Goal: Information Seeking & Learning: Find specific fact

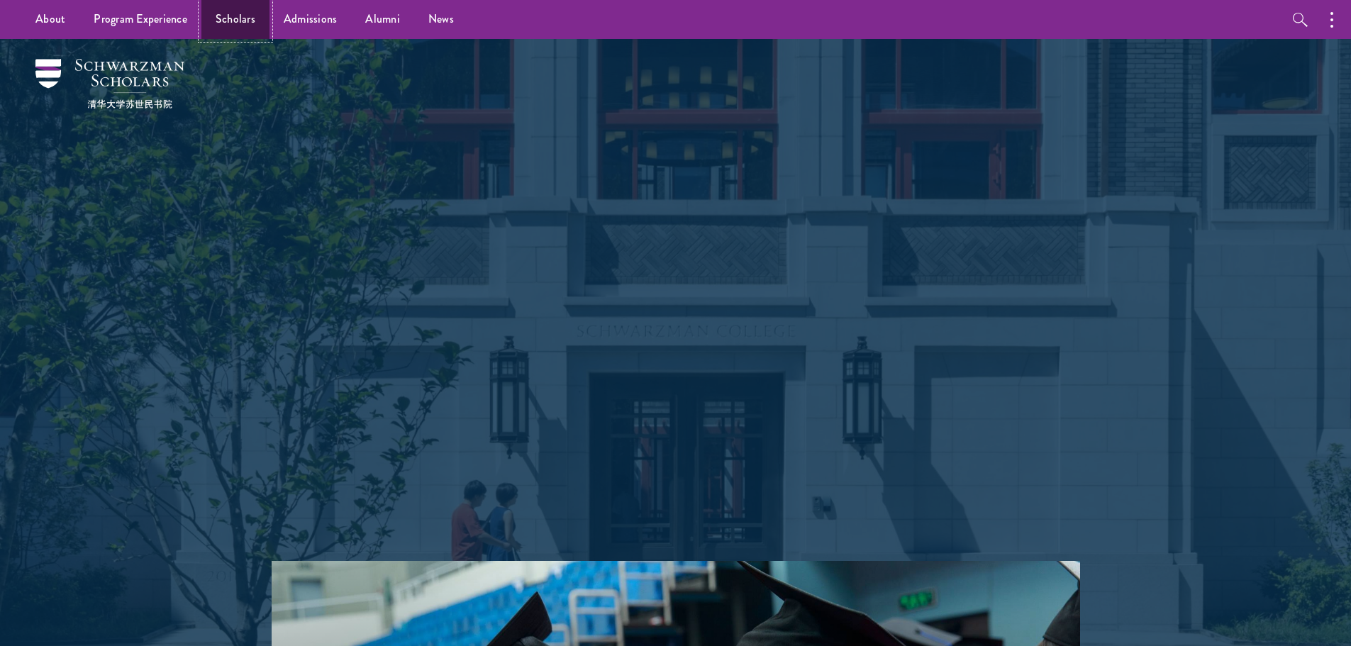
click at [241, 26] on link "Scholars" at bounding box center [235, 19] width 68 height 39
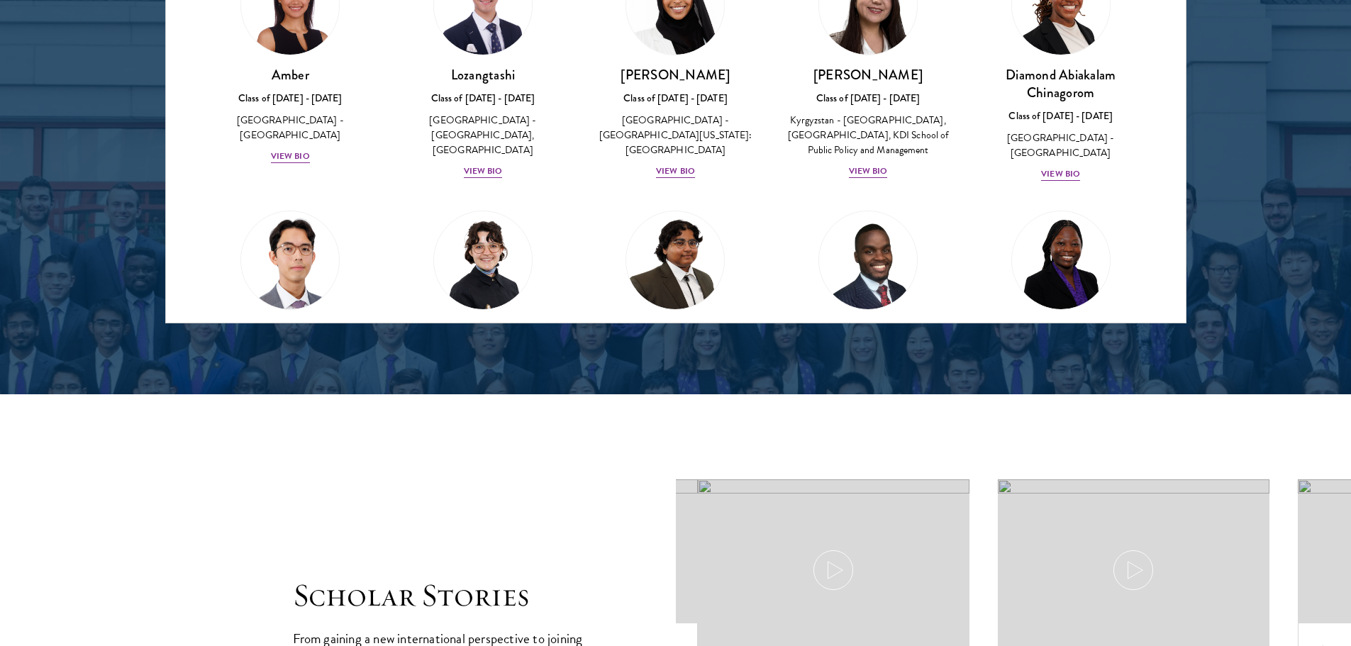
scroll to position [1560, 0]
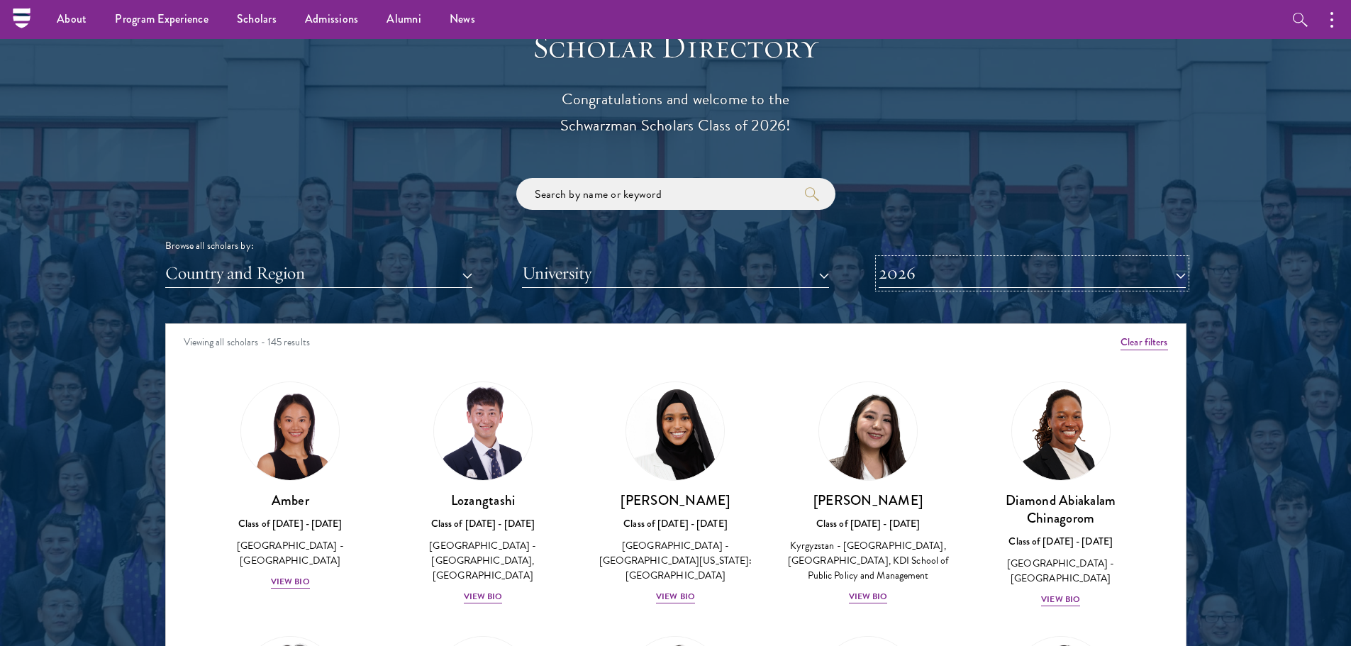
click at [994, 272] on button "2026" at bounding box center [1032, 273] width 307 height 29
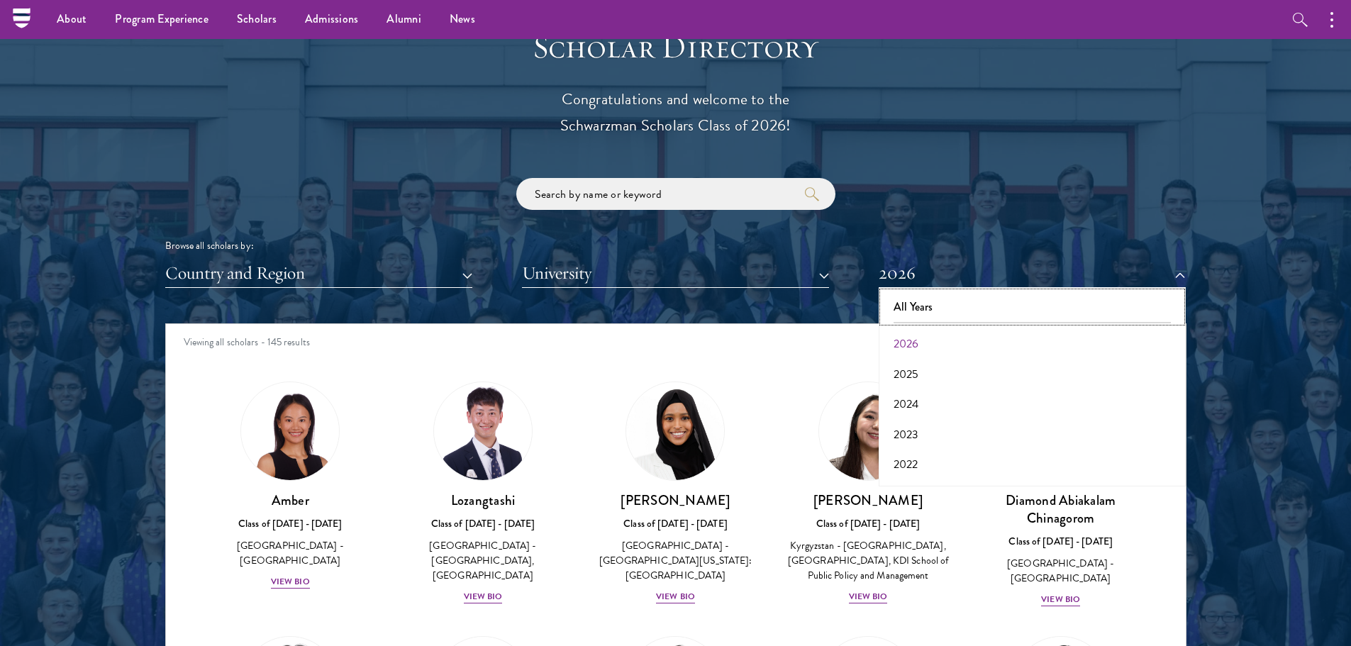
drag, startPoint x: 926, startPoint y: 304, endPoint x: 348, endPoint y: 272, distance: 578.3
click at [925, 304] on button "All Years" at bounding box center [1032, 307] width 299 height 30
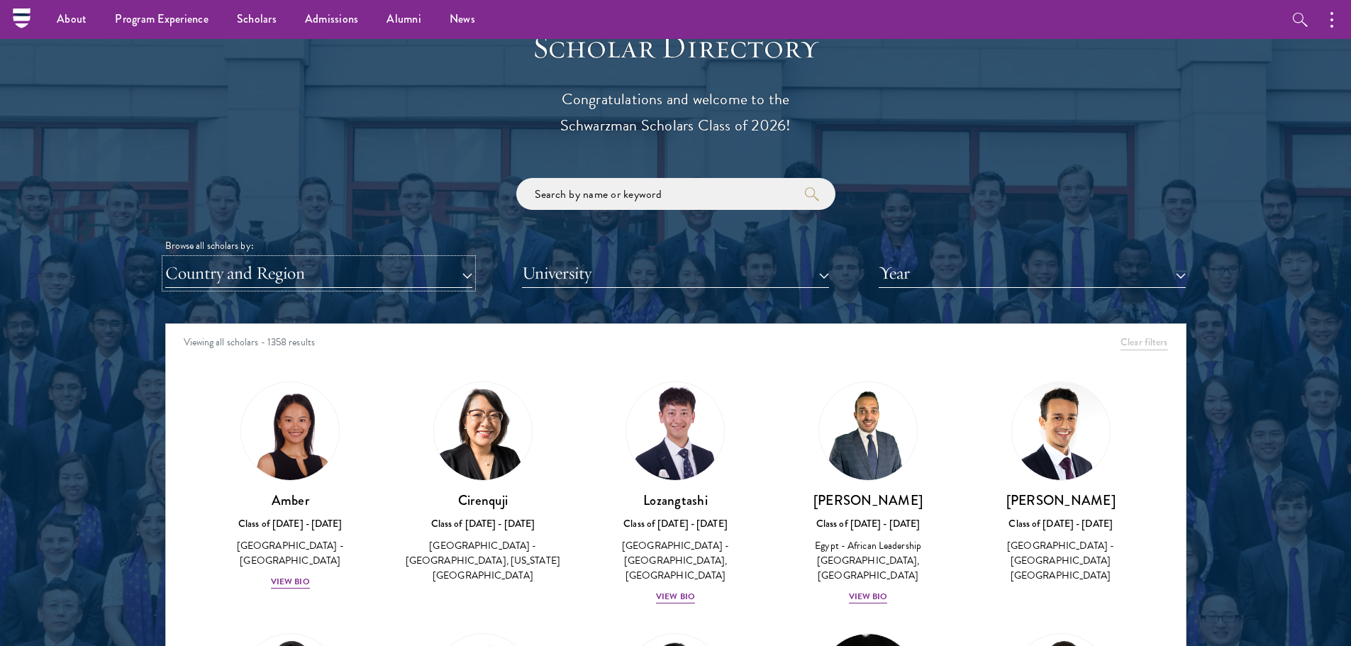
click at [359, 269] on button "Country and Region" at bounding box center [318, 273] width 307 height 29
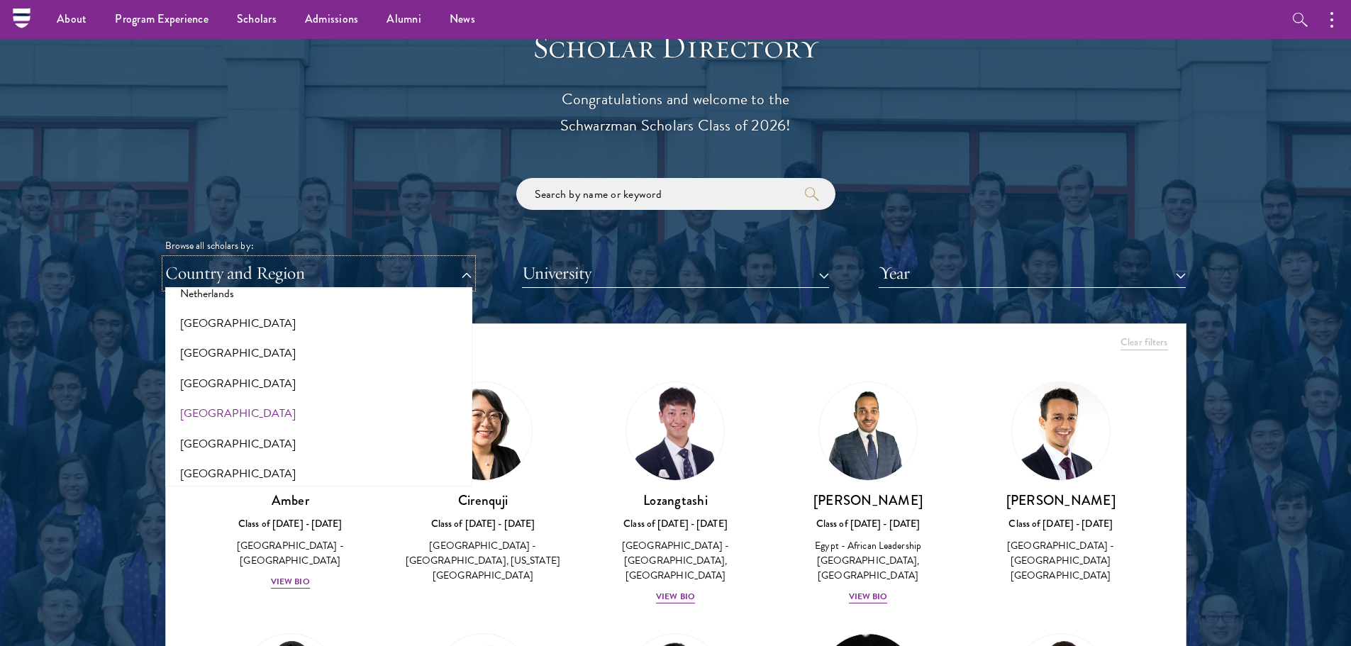
scroll to position [1844, 0]
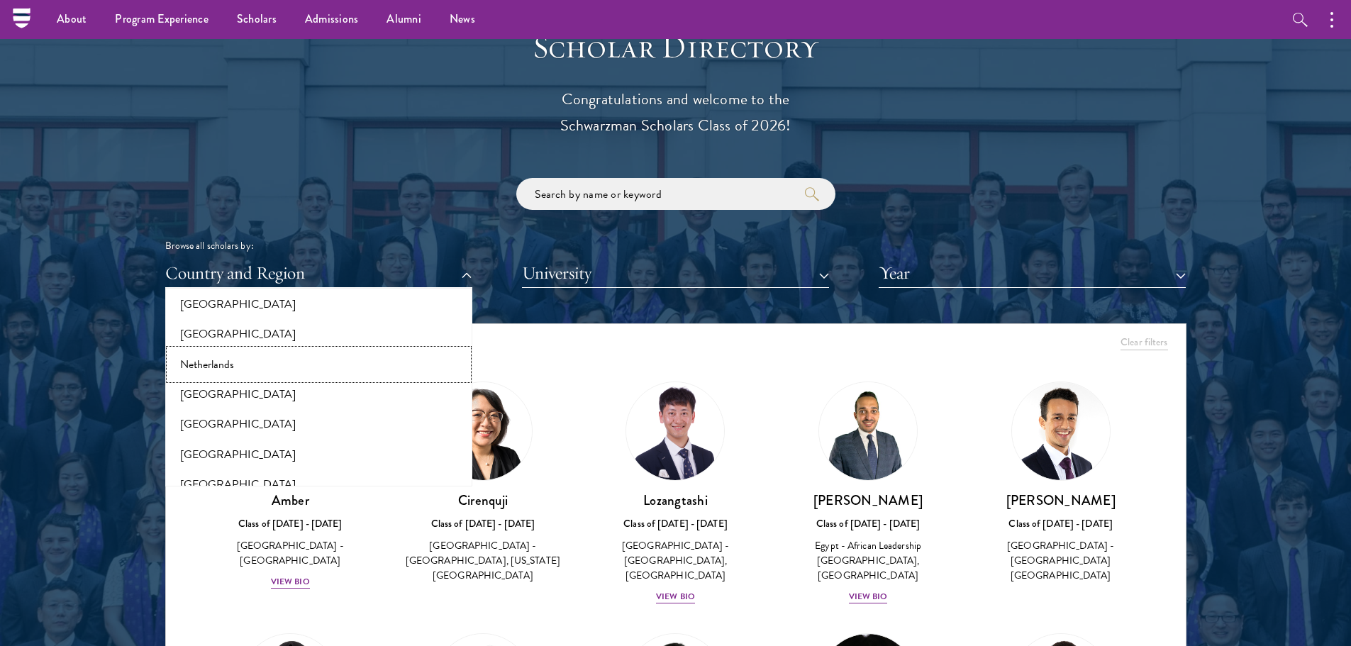
click at [232, 362] on button "Netherlands" at bounding box center [319, 365] width 299 height 30
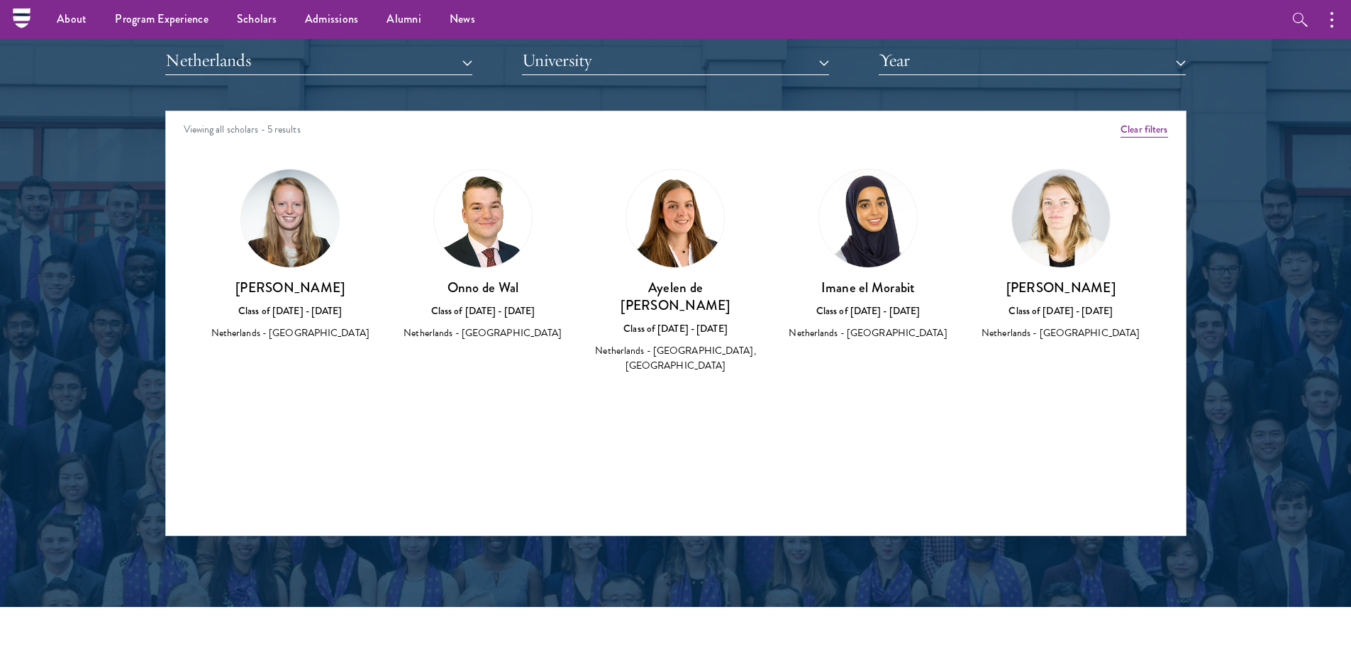
scroll to position [1702, 0]
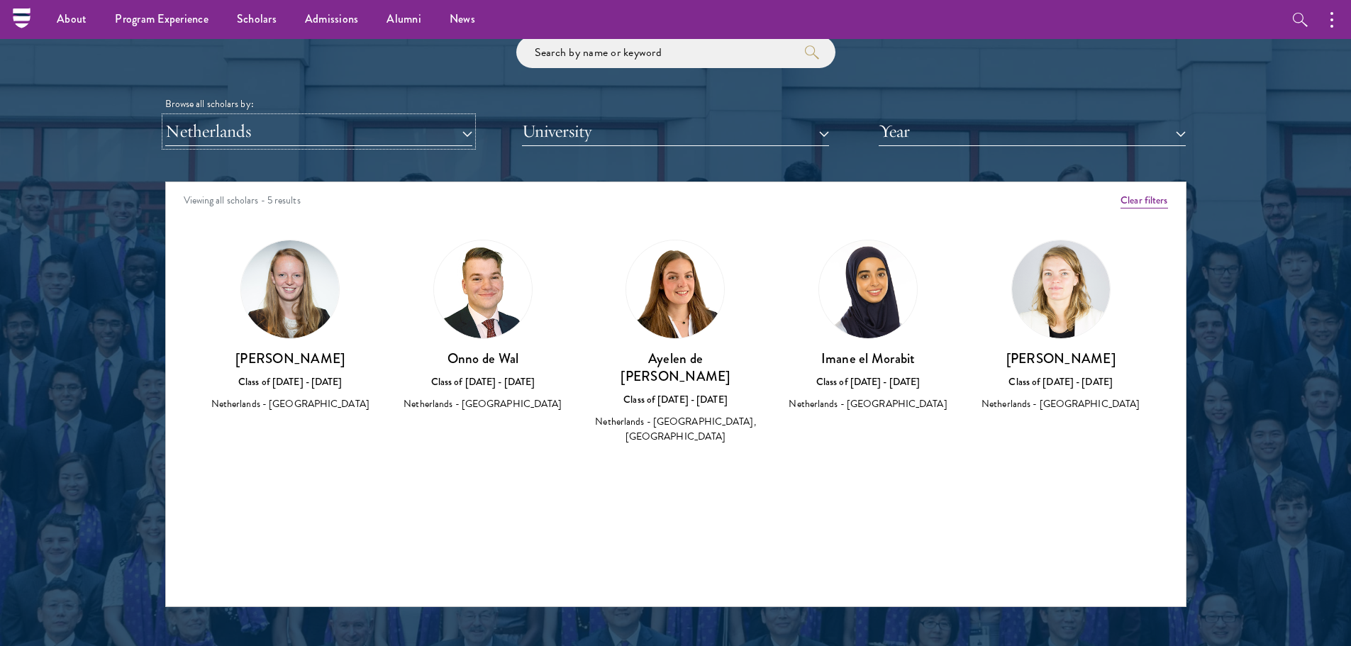
click at [470, 129] on button "Netherlands" at bounding box center [318, 131] width 307 height 29
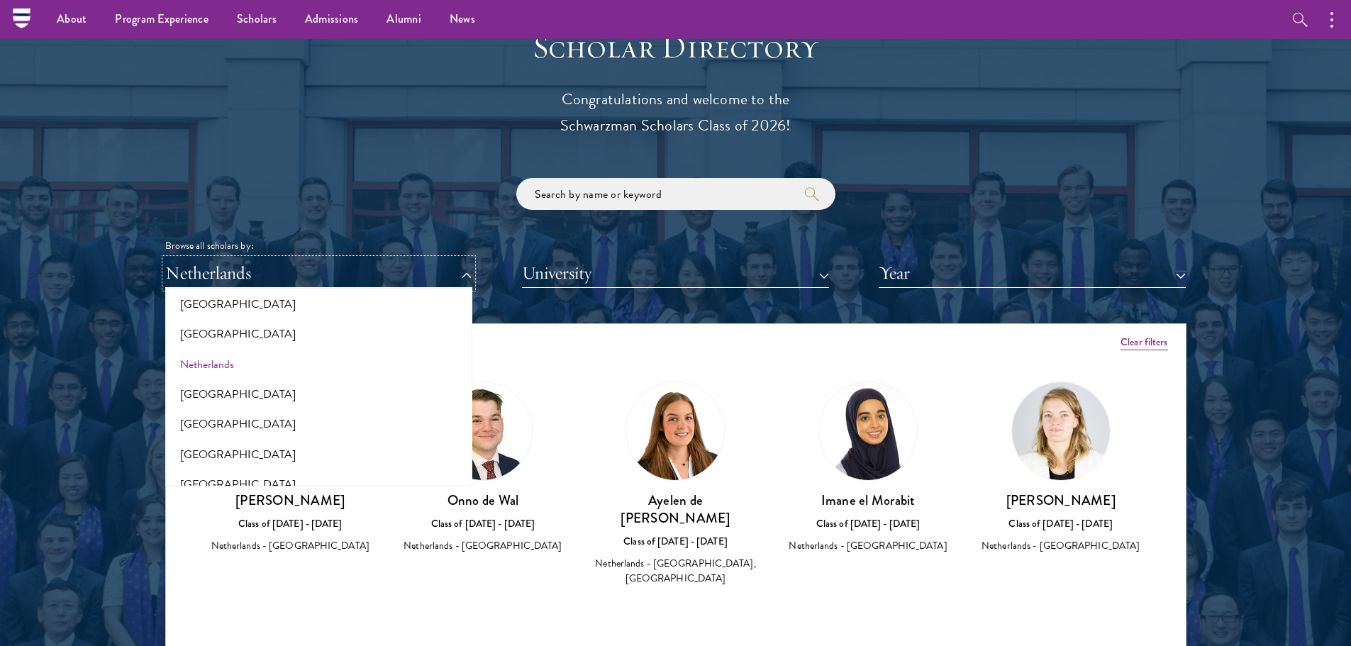
scroll to position [1489, 0]
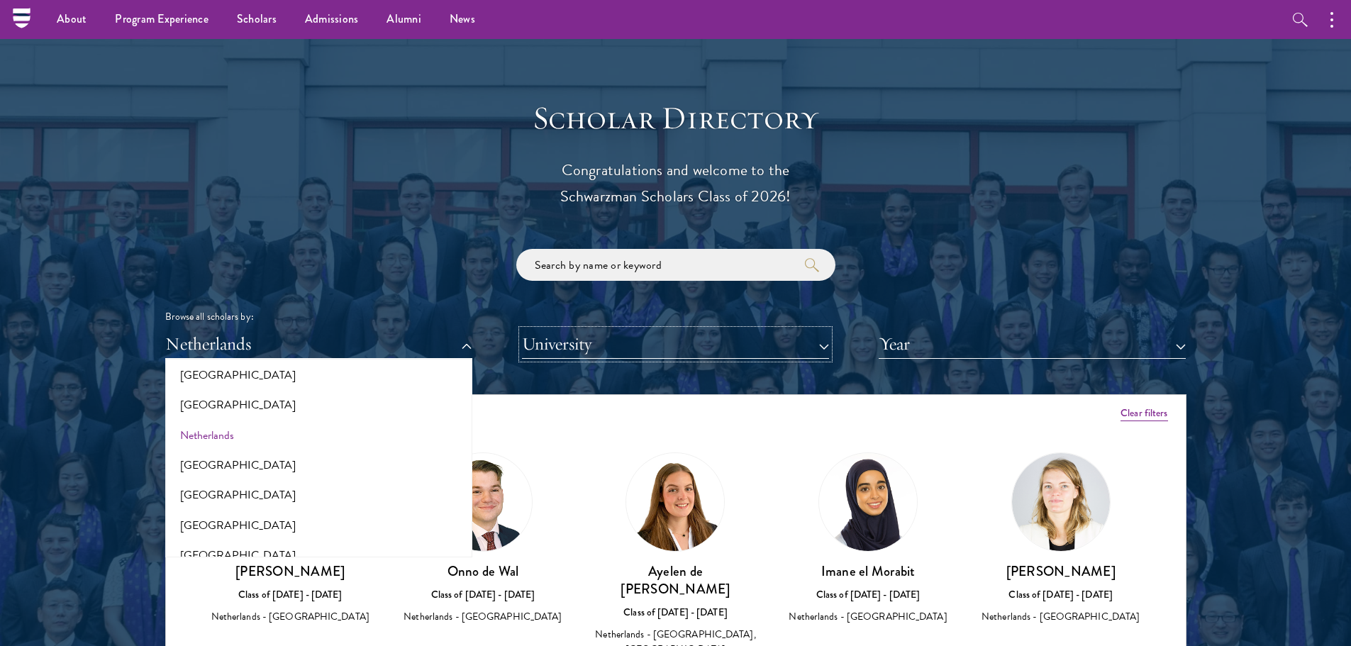
click at [700, 354] on button "University" at bounding box center [675, 344] width 307 height 29
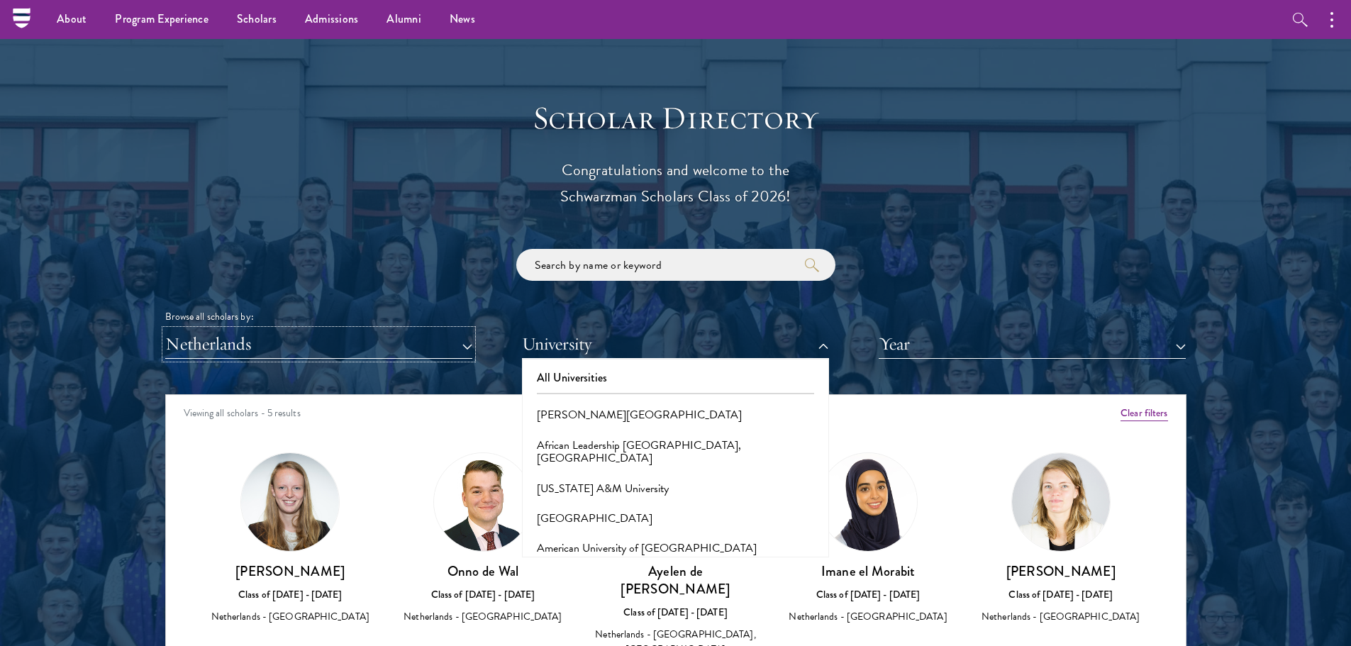
click at [450, 345] on button "Netherlands" at bounding box center [318, 344] width 307 height 29
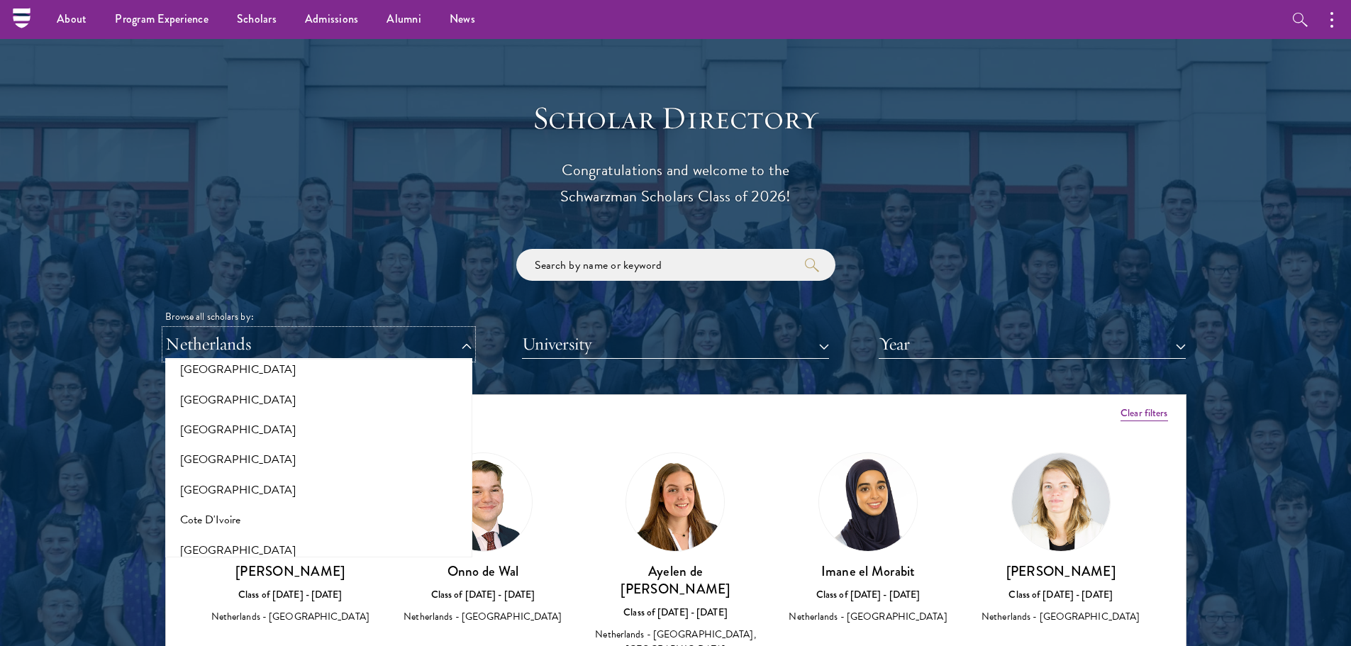
scroll to position [0, 0]
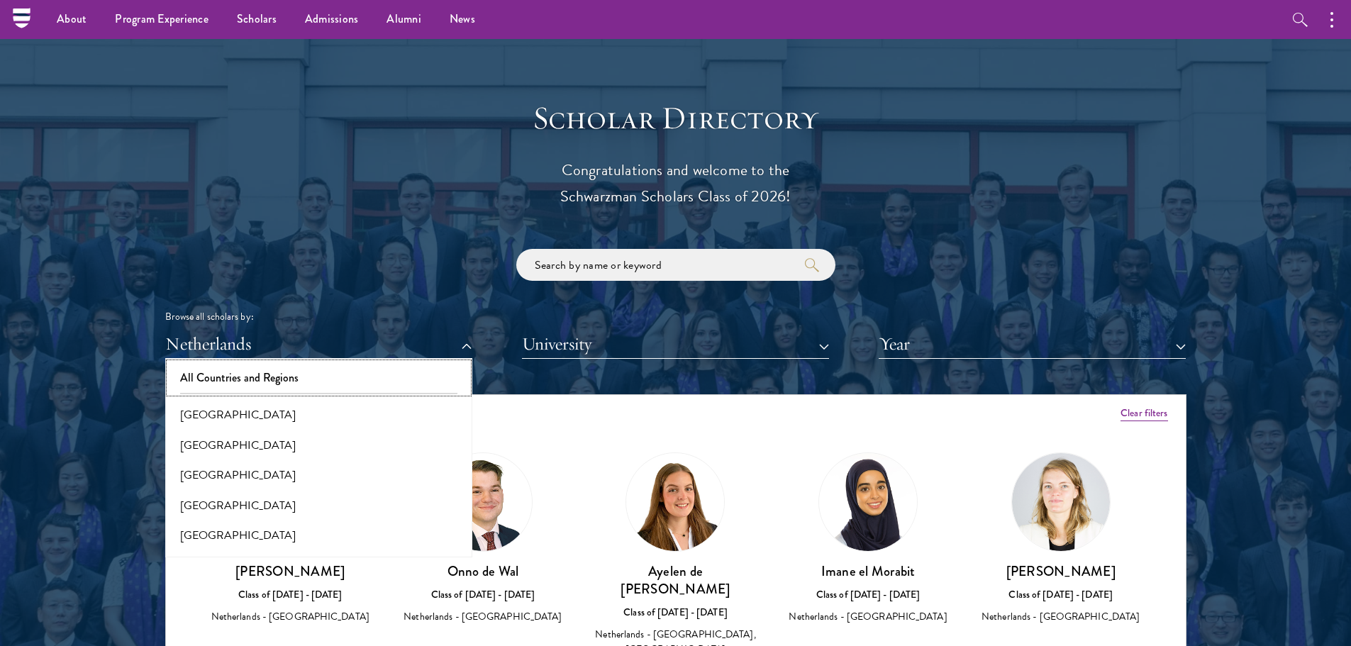
click at [323, 386] on button "All Countries and Regions" at bounding box center [319, 378] width 299 height 30
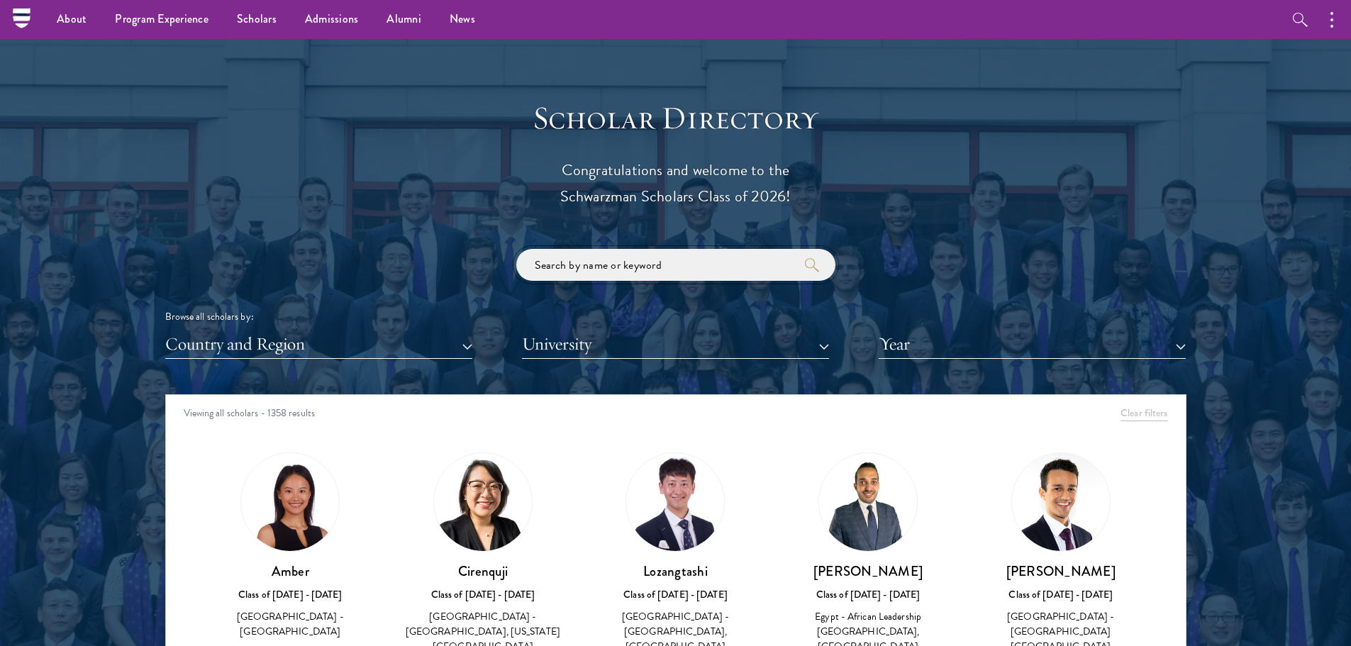
click at [702, 267] on input "search" at bounding box center [675, 265] width 319 height 32
type input "[PERSON_NAME]"
click button "submit" at bounding box center [0, 0] width 0 height 0
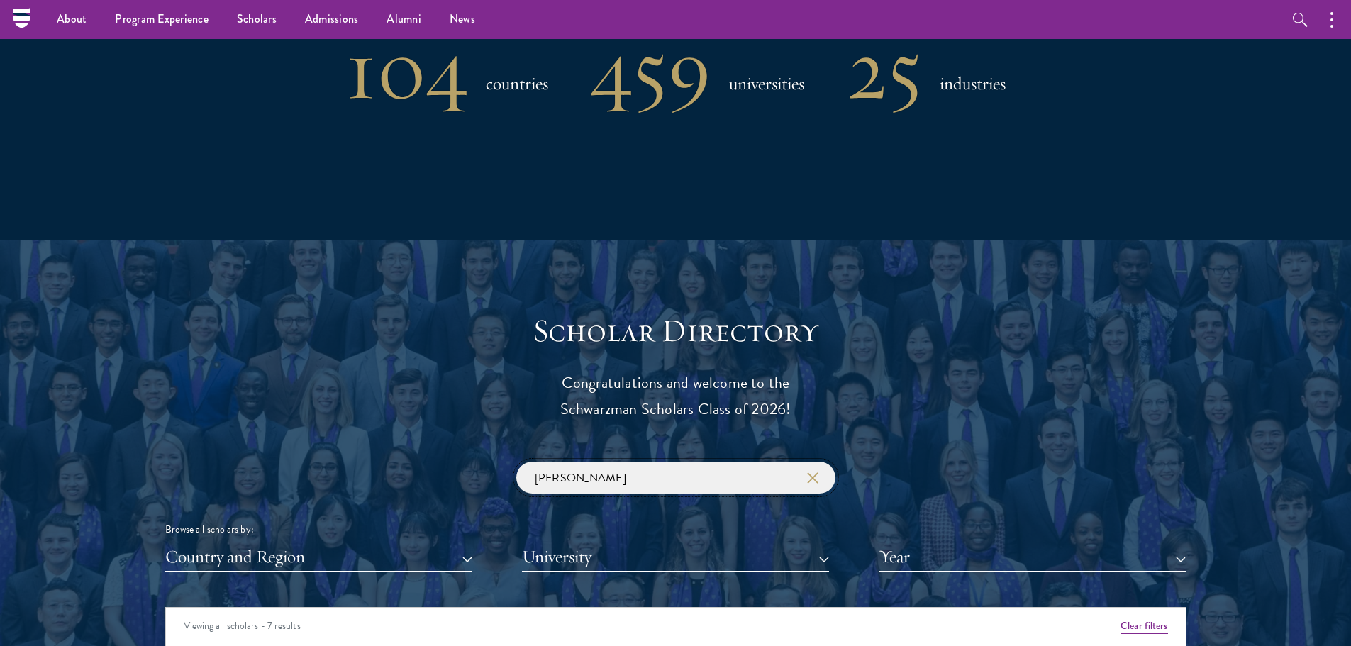
scroll to position [1489, 0]
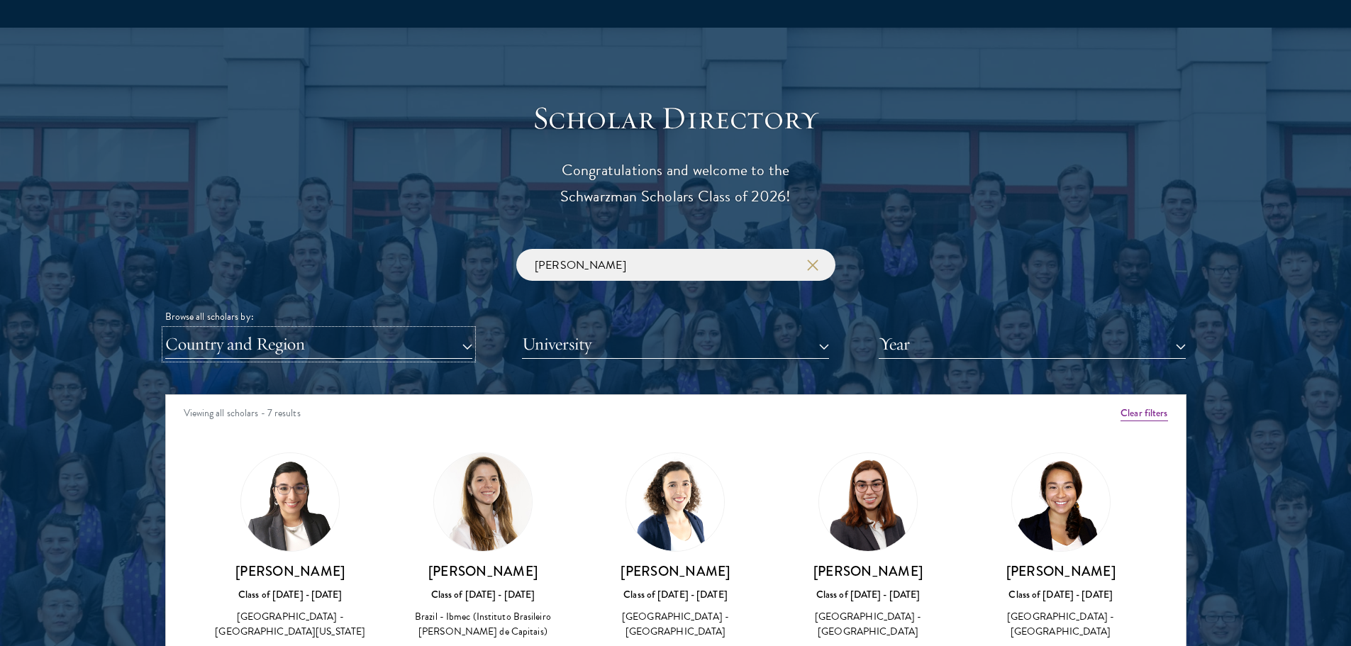
click at [448, 356] on button "Country and Region" at bounding box center [318, 344] width 307 height 29
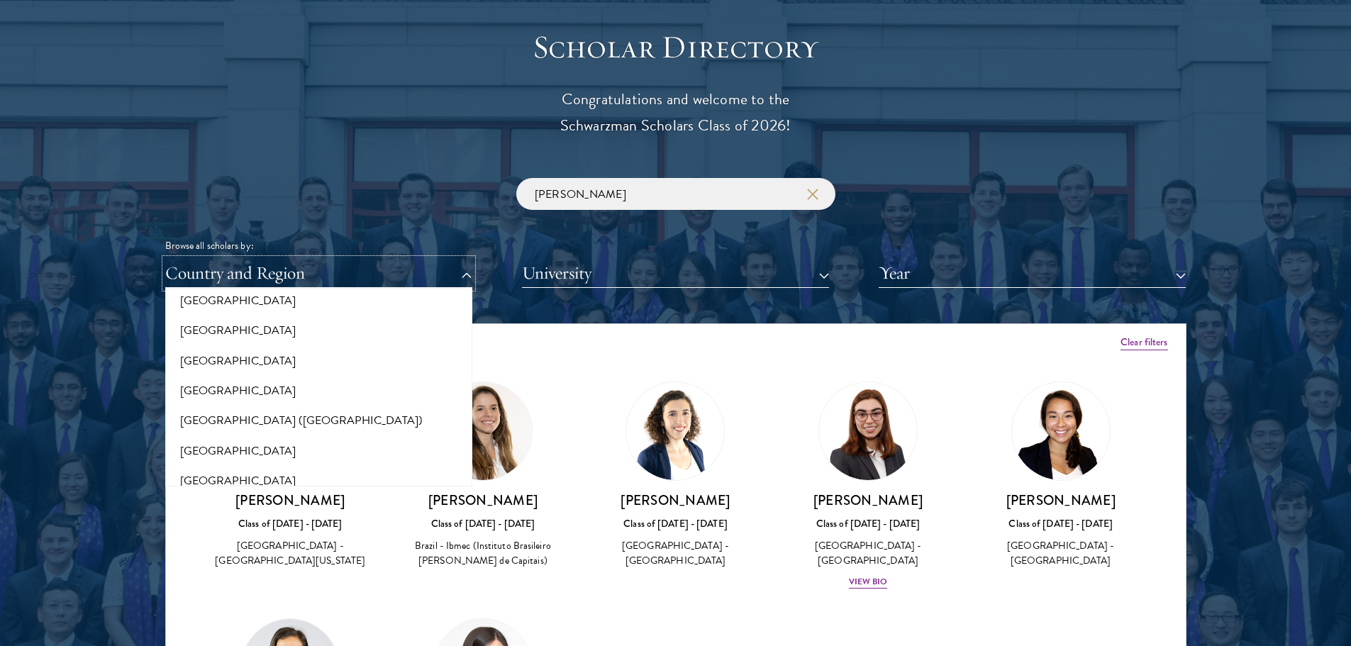
scroll to position [1768, 0]
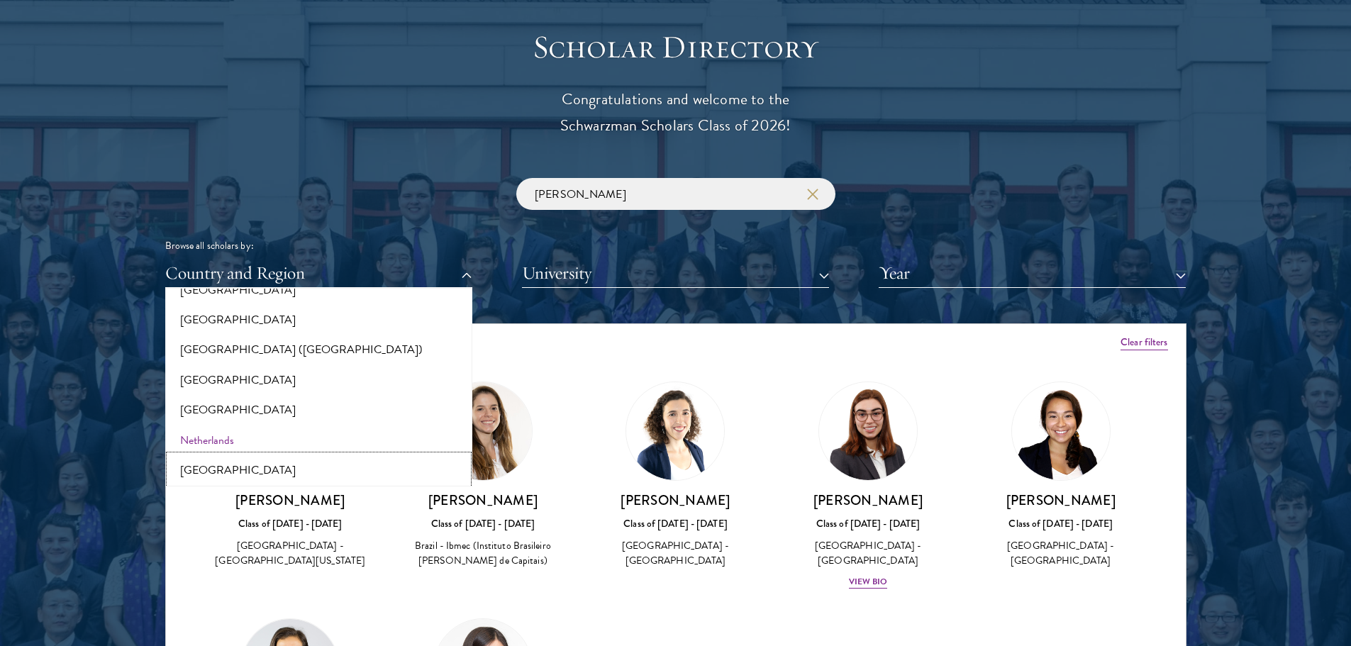
click at [219, 473] on button "[GEOGRAPHIC_DATA]" at bounding box center [319, 470] width 299 height 30
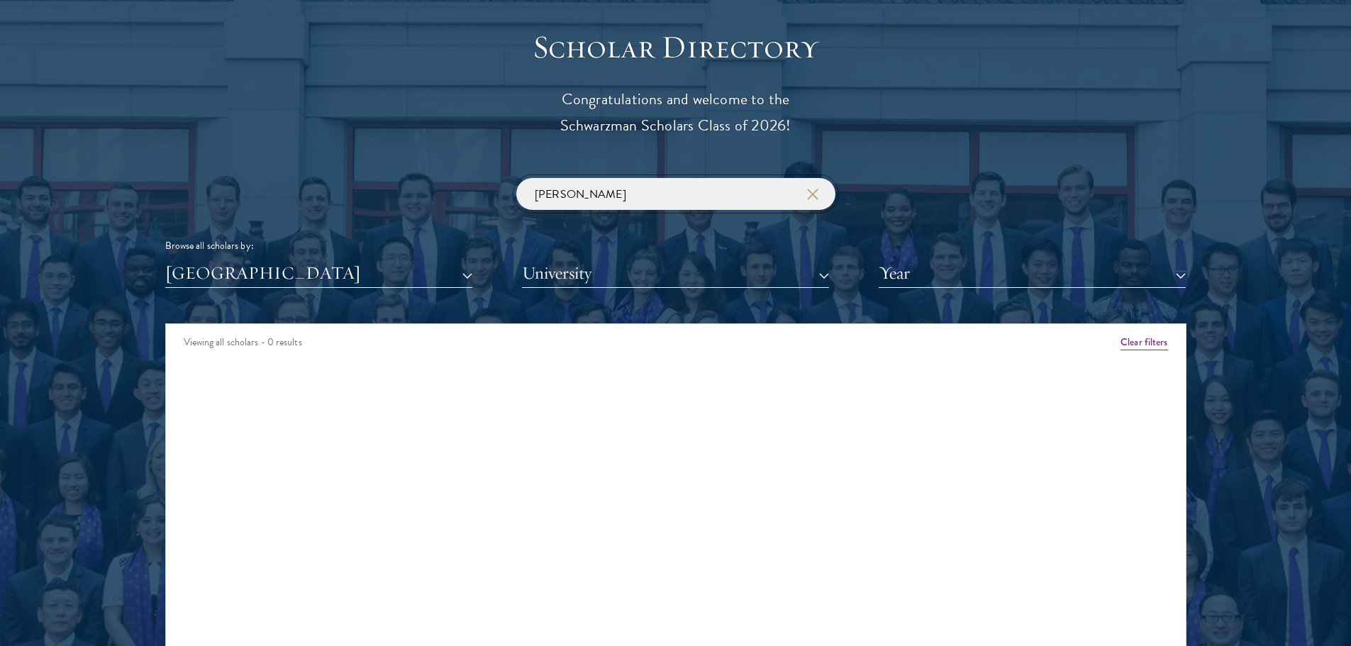
drag, startPoint x: 676, startPoint y: 180, endPoint x: 467, endPoint y: 199, distance: 210.1
click at [469, 199] on div "[PERSON_NAME] Browse all scholars by: [GEOGRAPHIC_DATA] All Countries and Regio…" at bounding box center [675, 233] width 1021 height 110
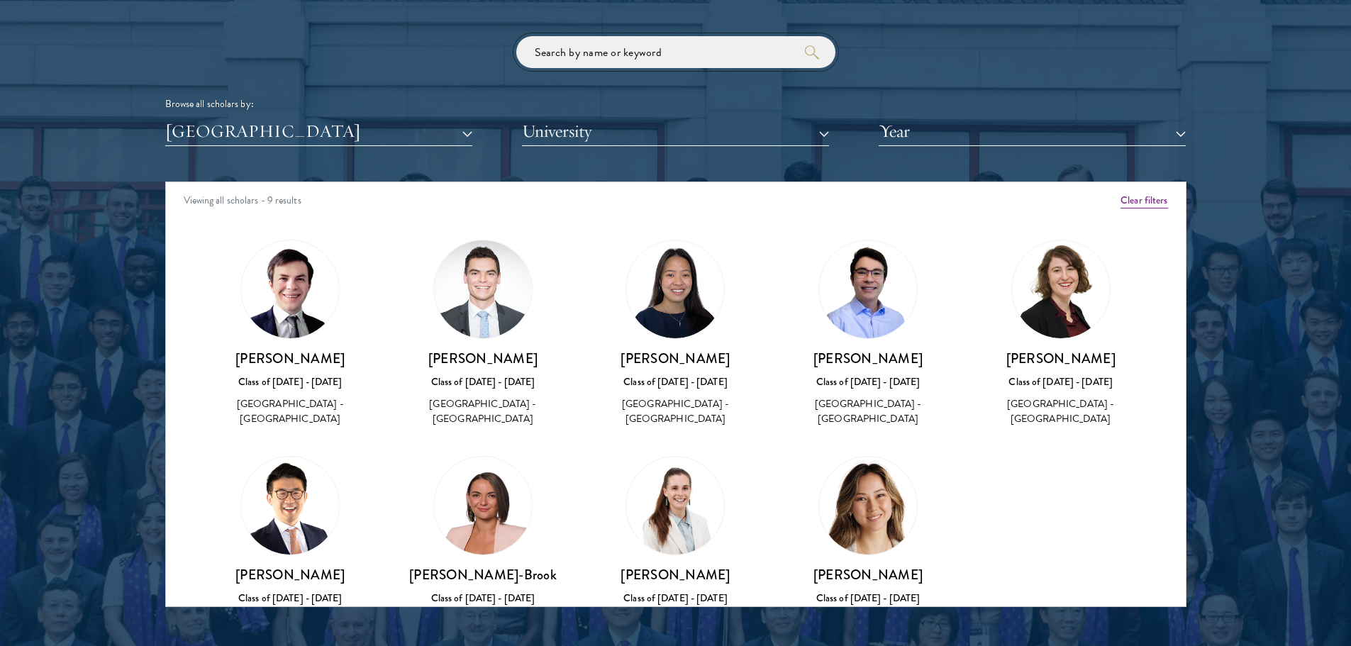
scroll to position [71, 0]
